Goal: Task Accomplishment & Management: Use online tool/utility

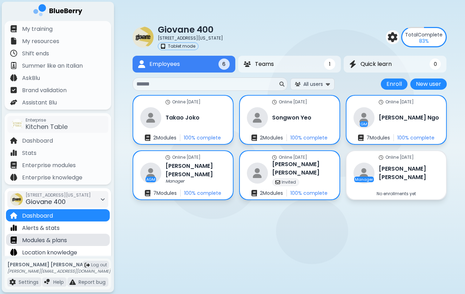
click at [51, 243] on p "Modules & plans" at bounding box center [44, 240] width 45 height 8
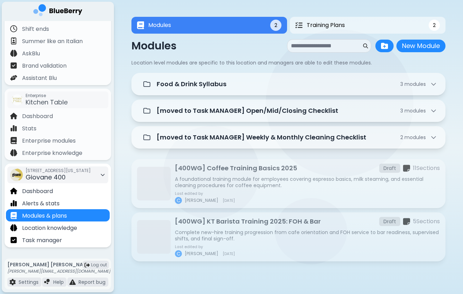
scroll to position [25, 0]
click at [53, 243] on p "Task manager" at bounding box center [42, 240] width 40 height 8
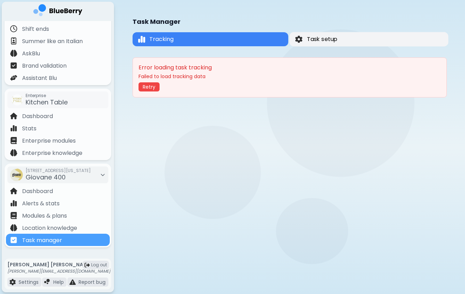
click at [369, 39] on button "Task setup" at bounding box center [368, 39] width 159 height 14
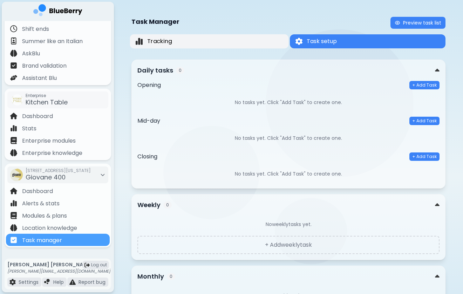
click at [250, 42] on button "Tracking" at bounding box center [209, 41] width 159 height 14
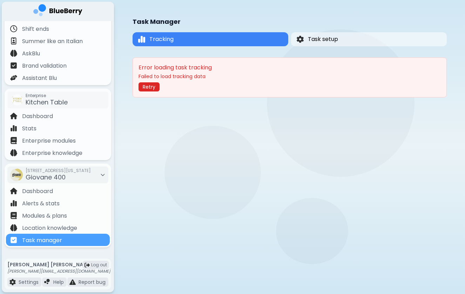
click at [152, 85] on button "Retry" at bounding box center [148, 86] width 21 height 9
click at [321, 44] on button "Task setup" at bounding box center [368, 39] width 156 height 14
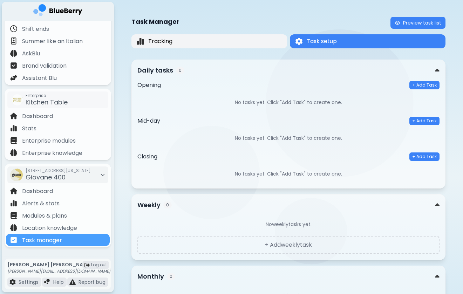
click at [208, 40] on button "Tracking" at bounding box center [209, 41] width 156 height 14
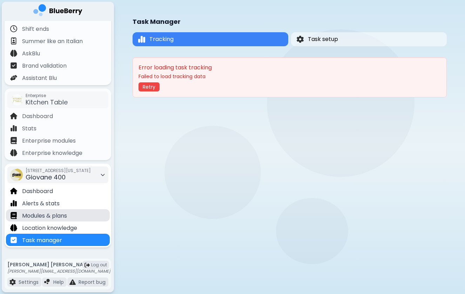
click at [59, 220] on div "Modules & plans" at bounding box center [58, 215] width 104 height 12
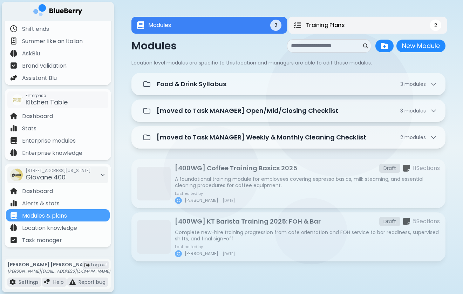
click at [339, 22] on span "Training Plans" at bounding box center [324, 25] width 39 height 8
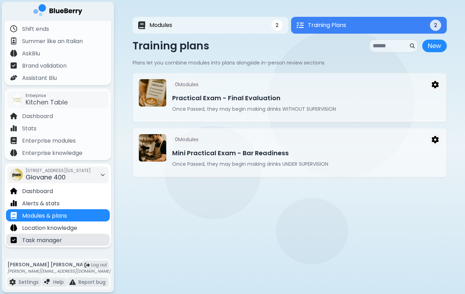
click at [44, 241] on p "Task manager" at bounding box center [42, 240] width 40 height 8
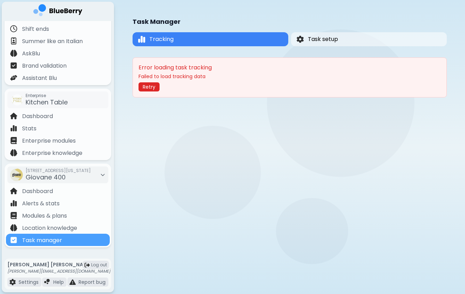
click at [152, 87] on button "Retry" at bounding box center [148, 86] width 21 height 9
click at [341, 40] on button "Task setup" at bounding box center [368, 39] width 157 height 14
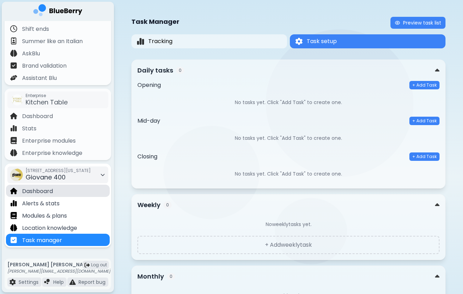
click at [56, 193] on div "Dashboard" at bounding box center [58, 191] width 104 height 12
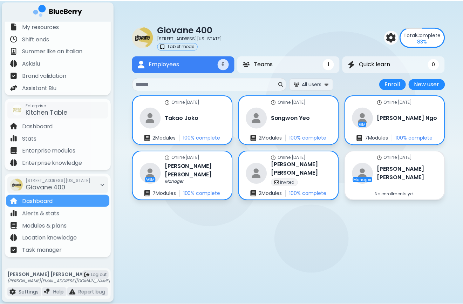
scroll to position [15, 0]
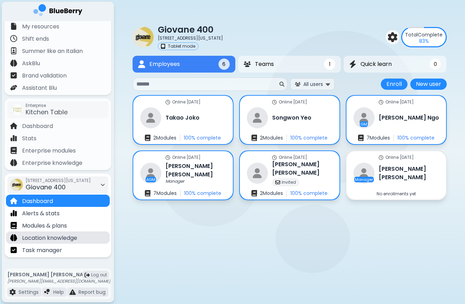
click at [38, 240] on p "Location knowledge" at bounding box center [49, 238] width 55 height 8
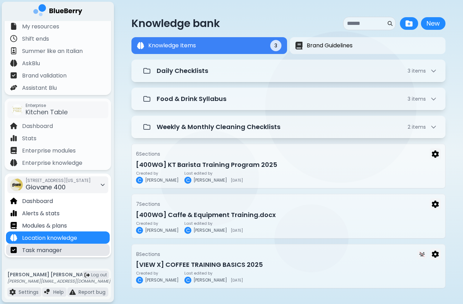
click at [68, 243] on div "Task manager" at bounding box center [58, 249] width 104 height 12
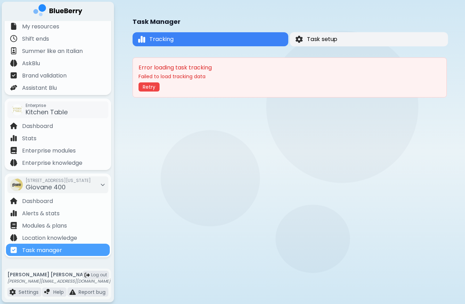
click at [339, 37] on button "Task setup" at bounding box center [368, 39] width 158 height 14
